Goal: Task Accomplishment & Management: Complete application form

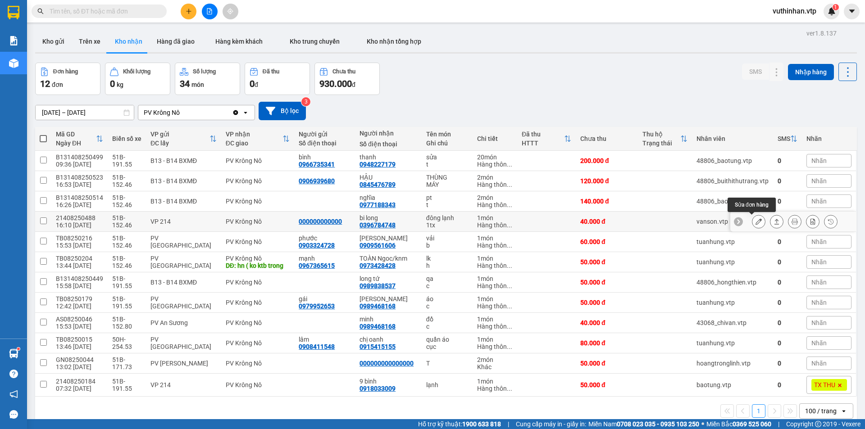
click at [755, 224] on icon at bounding box center [758, 221] width 6 height 6
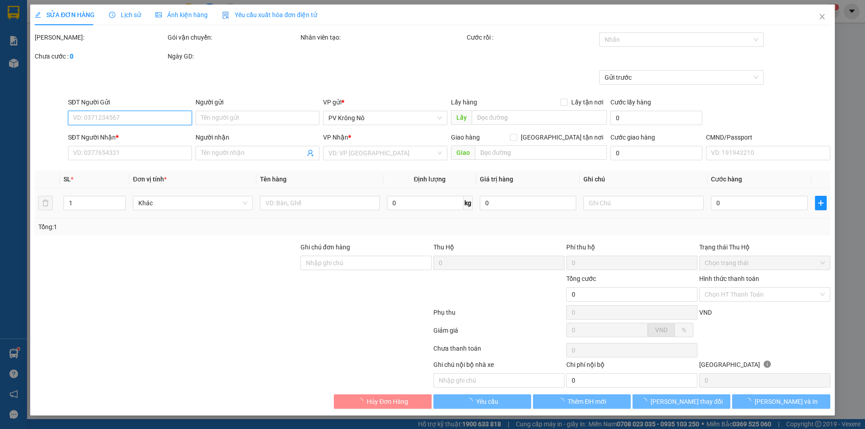
type input "2.000"
type input "000000000000"
type input "0396784748"
type input "bi long"
type input "40.000"
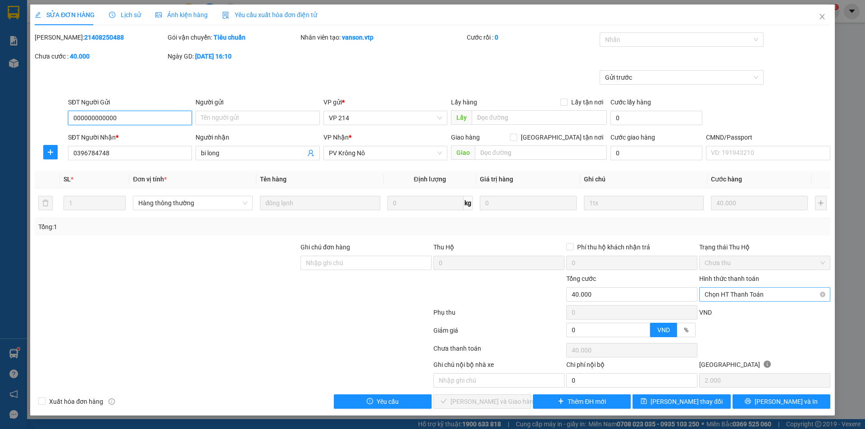
click at [730, 292] on span "Chọn HT Thanh Toán" at bounding box center [765, 295] width 120 height 14
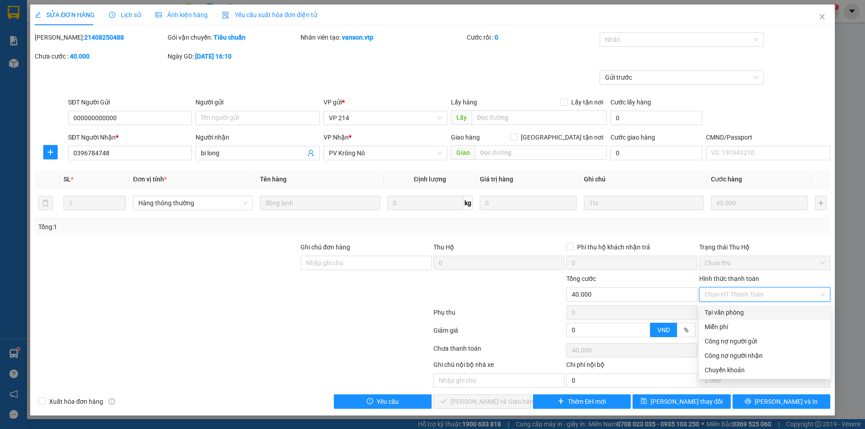
drag, startPoint x: 725, startPoint y: 312, endPoint x: 614, endPoint y: 354, distance: 119.3
click at [725, 312] on div "Tại văn phòng" at bounding box center [765, 313] width 120 height 10
type input "0"
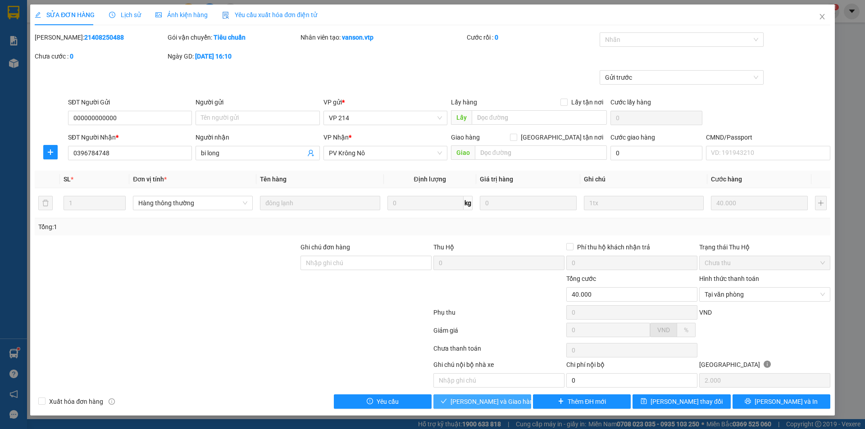
click at [468, 404] on span "[PERSON_NAME] và Giao hàng" at bounding box center [493, 402] width 86 height 10
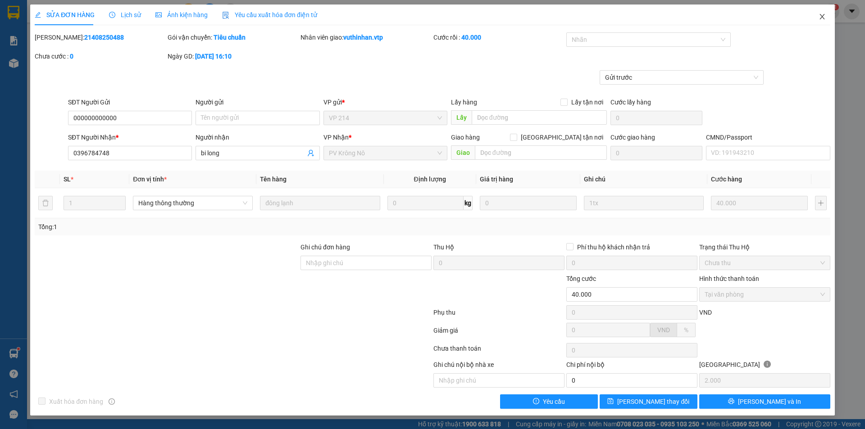
click at [815, 14] on span "Close" at bounding box center [822, 17] width 25 height 25
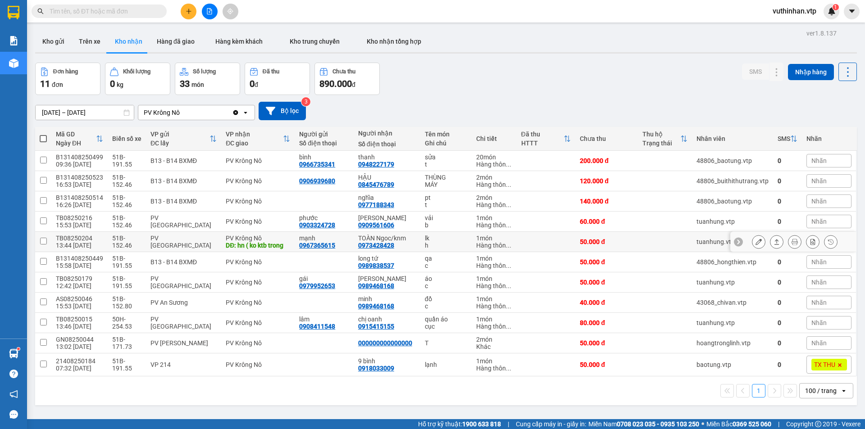
click at [752, 238] on button at bounding box center [758, 242] width 13 height 16
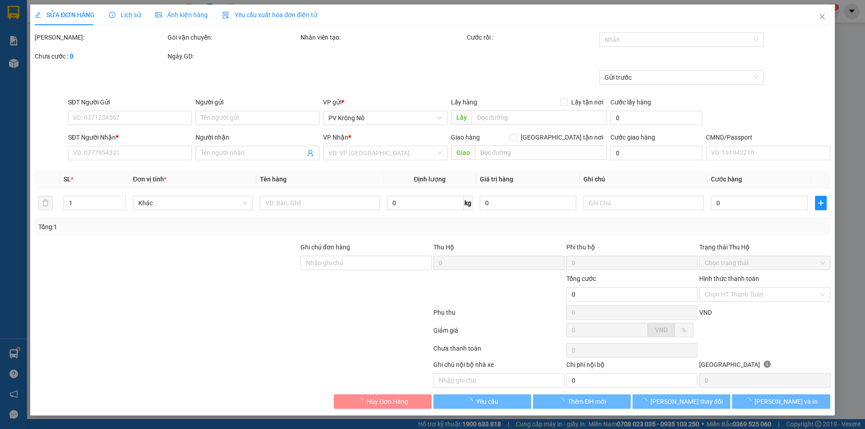
type input "2.500"
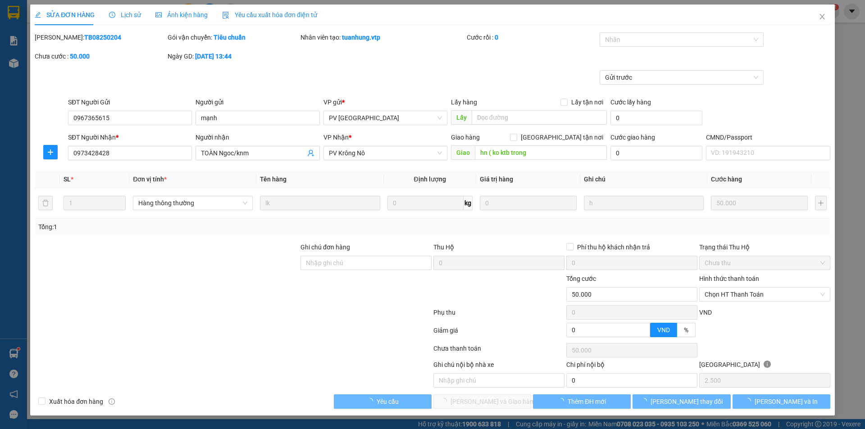
type input "0967365615"
type input "mạnh"
type input "0973428428"
type input "TOÀN Ngoc/knm"
type input "hn ( ko ktb trong"
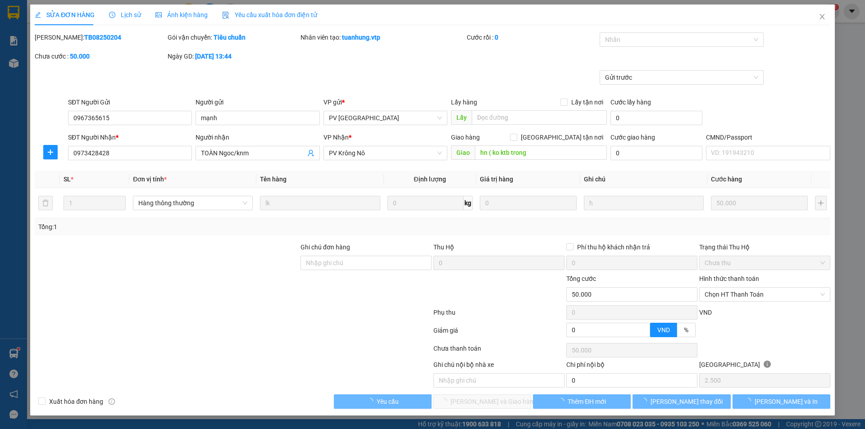
type input "50.000"
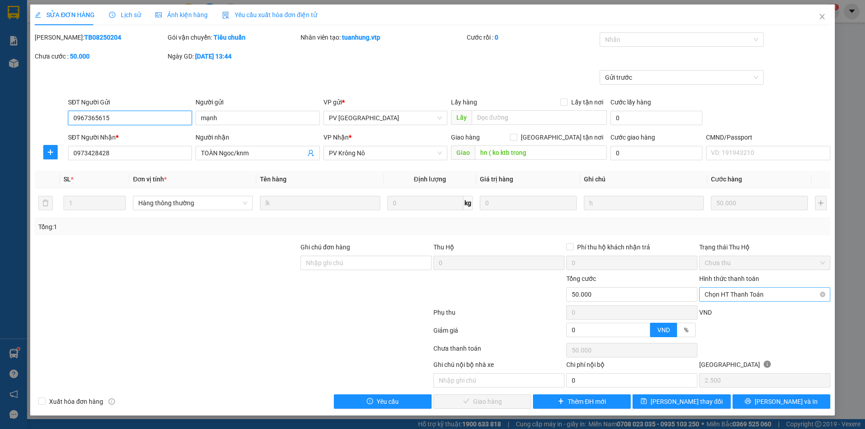
click at [749, 296] on span "Chọn HT Thanh Toán" at bounding box center [765, 295] width 120 height 14
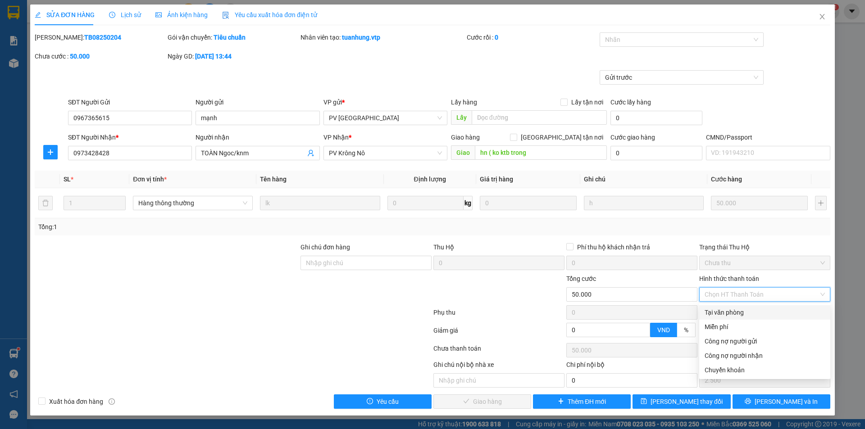
click at [737, 314] on div "Tại văn phòng" at bounding box center [765, 313] width 120 height 10
type input "0"
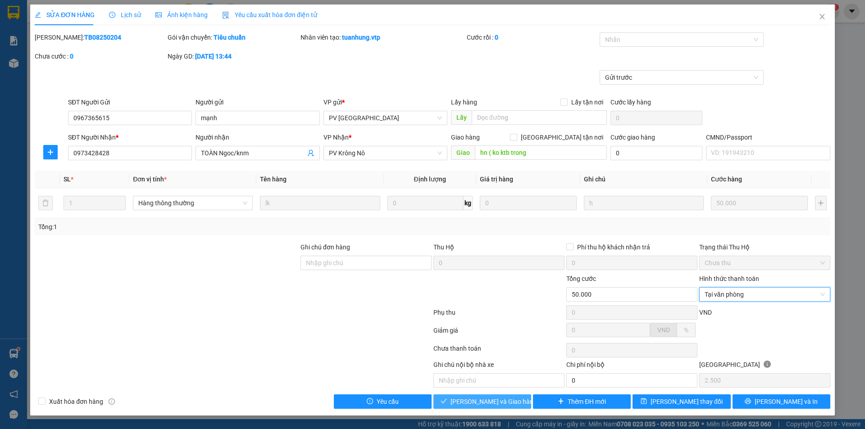
click at [491, 399] on span "[PERSON_NAME] và Giao hàng" at bounding box center [493, 402] width 86 height 10
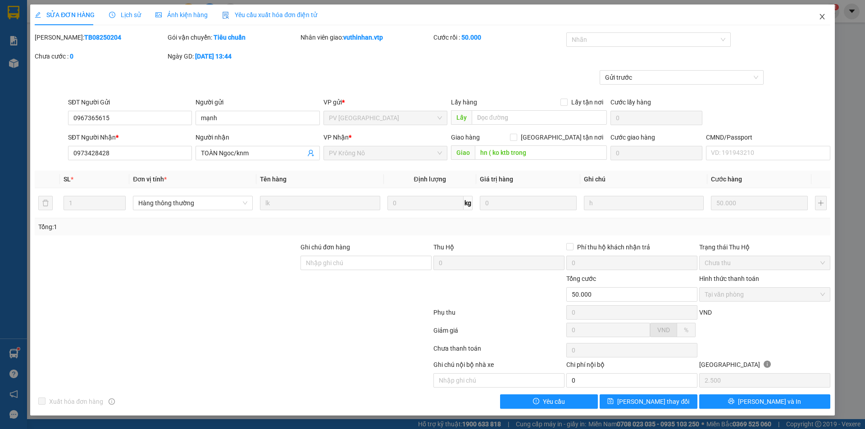
click at [819, 15] on icon "close" at bounding box center [822, 16] width 7 height 7
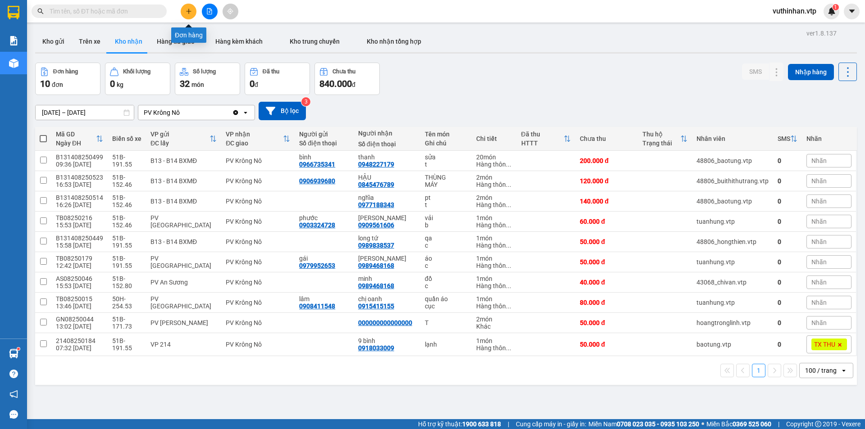
click at [190, 17] on button at bounding box center [189, 12] width 16 height 16
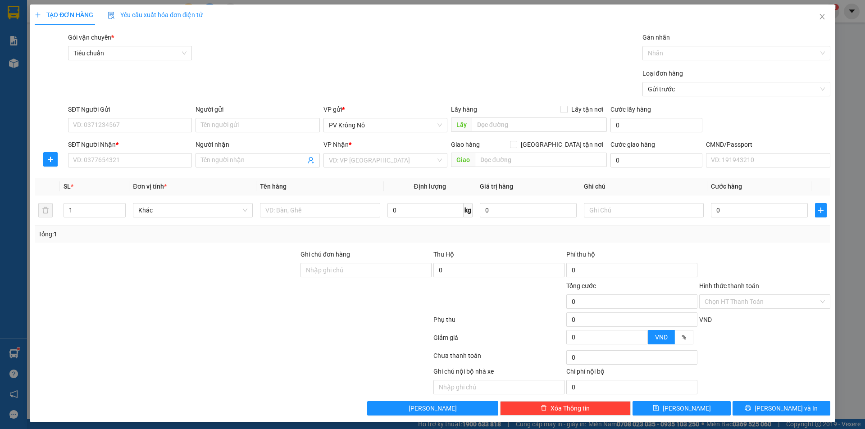
click at [381, 148] on div "VP Nhận *" at bounding box center [385, 145] width 124 height 10
click at [368, 163] on input "search" at bounding box center [382, 161] width 107 height 14
type input "bình"
click at [356, 196] on div "PV Bình Dương" at bounding box center [382, 193] width 112 height 10
click at [569, 150] on div "Giao hàng [GEOGRAPHIC_DATA] tận nơi" at bounding box center [529, 147] width 156 height 14
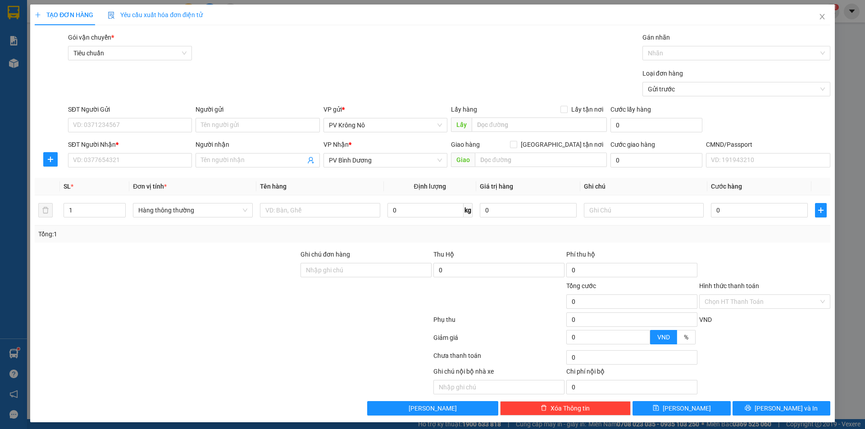
click at [565, 151] on div "Giao hàng [GEOGRAPHIC_DATA] tận nơi" at bounding box center [529, 147] width 156 height 14
drag, startPoint x: 386, startPoint y: 155, endPoint x: 172, endPoint y: 158, distance: 214.5
click at [218, 158] on div "SĐT Người Nhận * VD: 0377654321 Người nhận Tên người nhận VP Nhận * PV Bình Dươ…" at bounding box center [449, 156] width 766 height 32
drag, startPoint x: 391, startPoint y: 161, endPoint x: 278, endPoint y: 175, distance: 113.9
click at [283, 177] on div "Transit Pickup Surcharge Ids Transit Deliver Surcharge Ids Transit Deliver Surc…" at bounding box center [433, 223] width 796 height 383
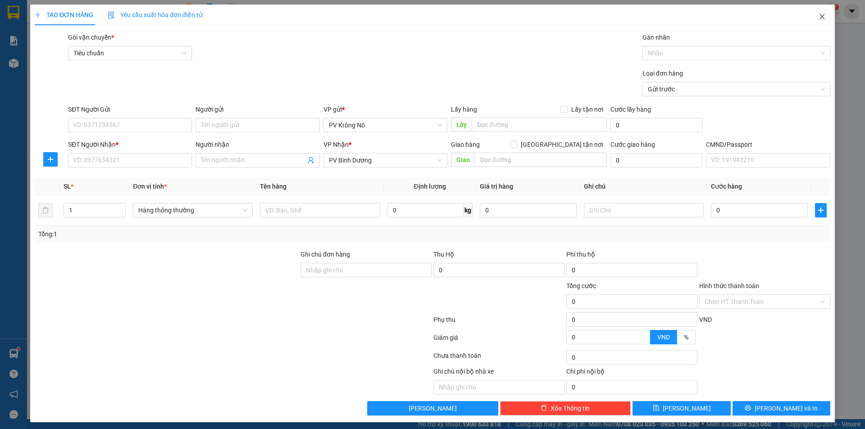
click at [815, 13] on span "Close" at bounding box center [822, 17] width 25 height 25
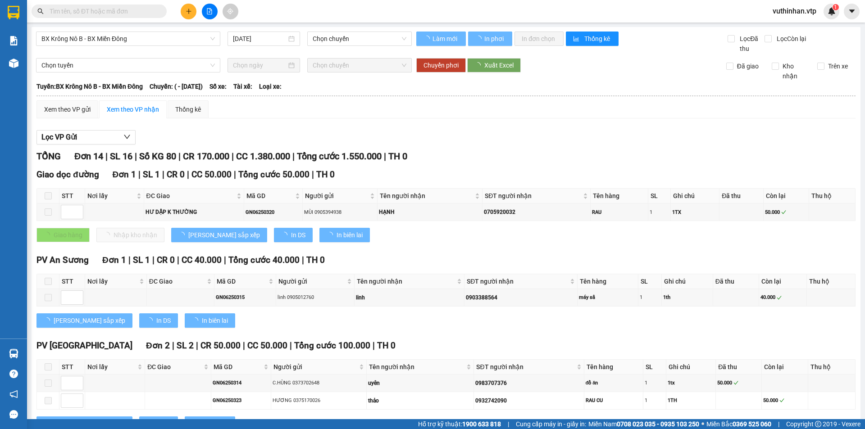
type input "[DATE]"
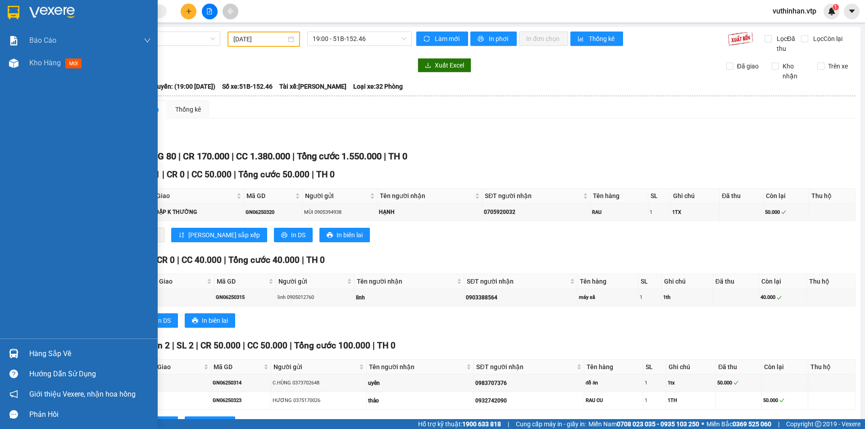
click at [21, 76] on div "Báo cáo BC giao hàng (nhà xe) BC hàng tồn (all) Báo cáo dòng tiền (nhân viên) -…" at bounding box center [79, 183] width 158 height 309
click at [31, 61] on span "Kho hàng" at bounding box center [45, 63] width 32 height 9
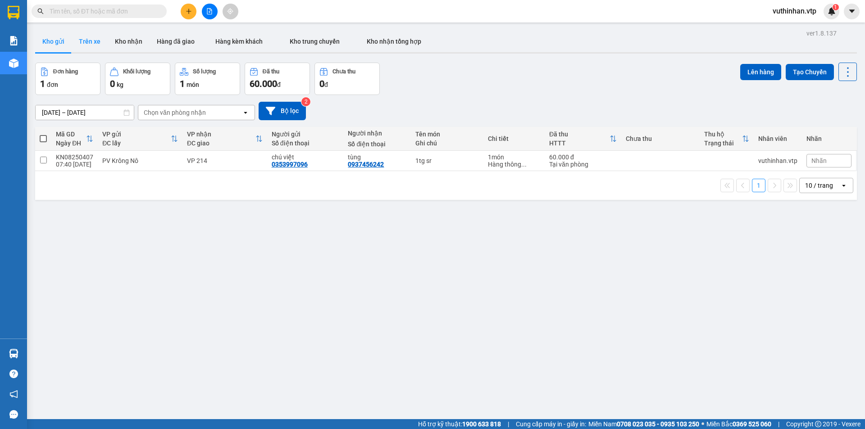
click at [86, 45] on button "Trên xe" at bounding box center [90, 42] width 36 height 22
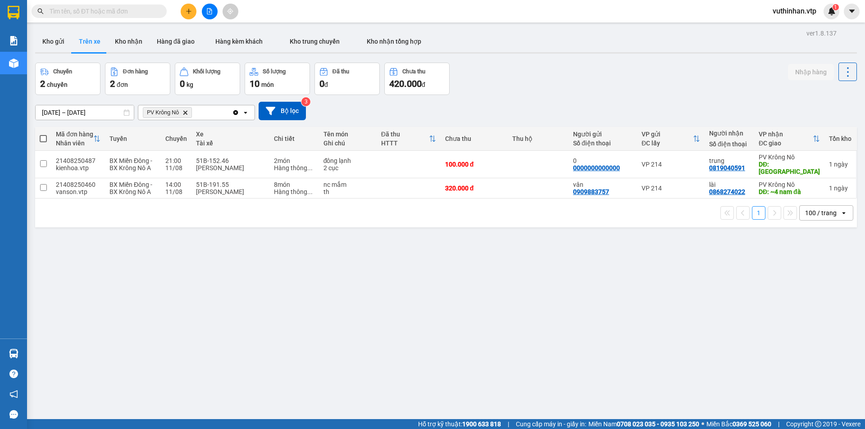
click at [55, 111] on input "10/08/2025 – 12/08/2025" at bounding box center [85, 112] width 98 height 14
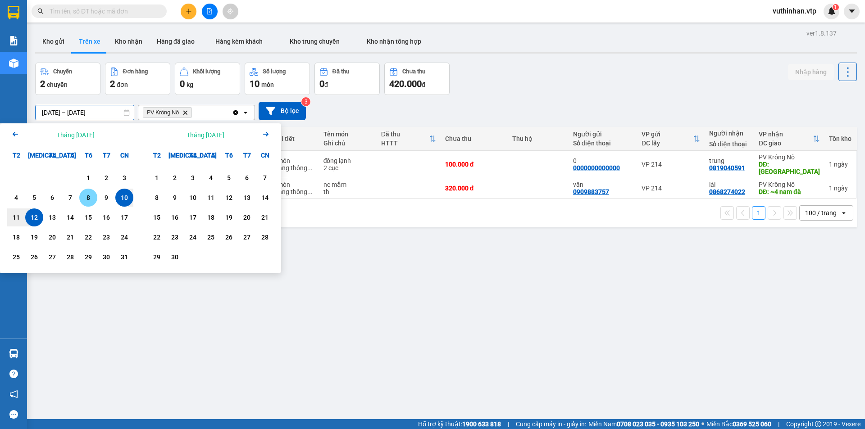
click at [89, 196] on div "8" at bounding box center [88, 197] width 13 height 11
drag, startPoint x: 52, startPoint y: 219, endPoint x: 55, endPoint y: 214, distance: 5.9
click at [53, 218] on div "13" at bounding box center [52, 217] width 13 height 11
type input "08/08/2025 – 13/08/2025"
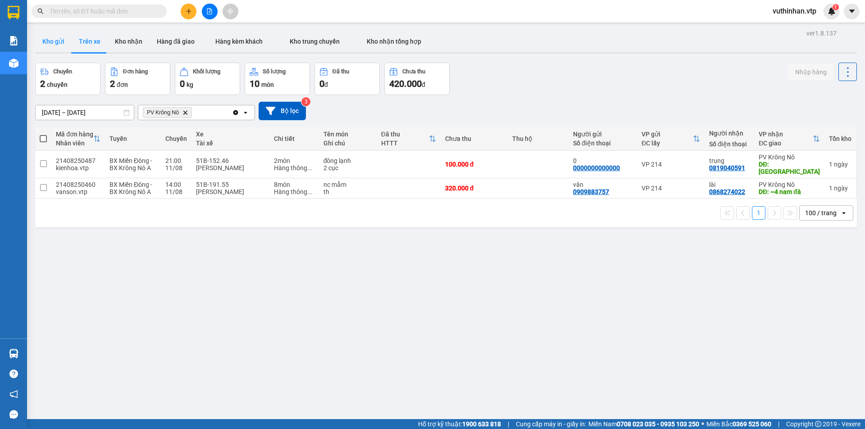
click at [42, 37] on button "Kho gửi" at bounding box center [53, 42] width 36 height 22
